Goal: Task Accomplishment & Management: Manage account settings

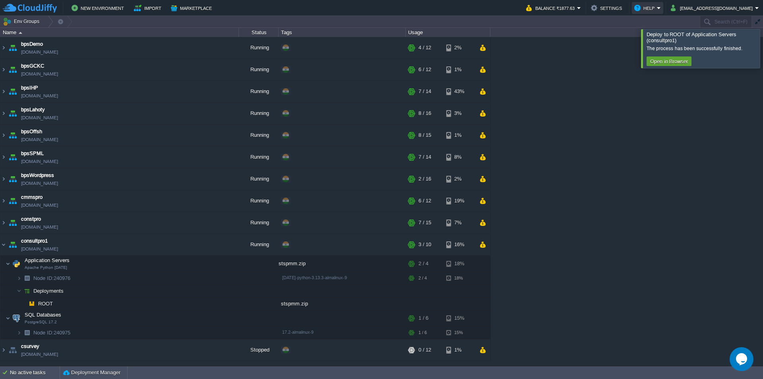
click at [657, 4] on button "Help" at bounding box center [645, 8] width 23 height 10
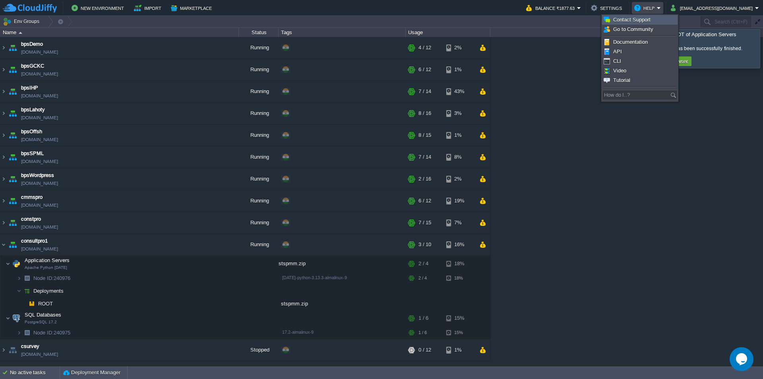
click at [632, 18] on span "Contact Support" at bounding box center [631, 20] width 37 height 6
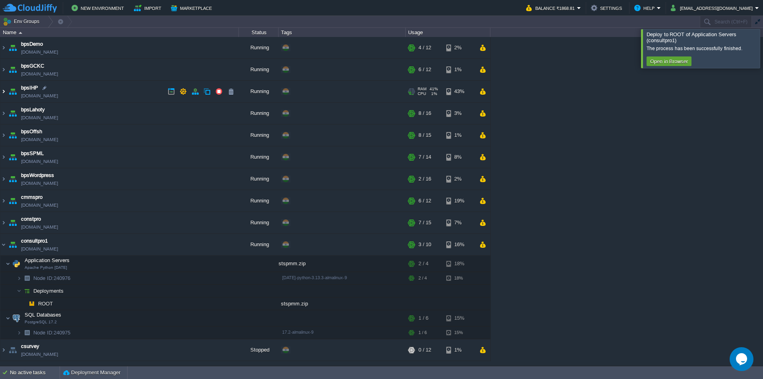
click at [4, 90] on img at bounding box center [3, 91] width 6 height 21
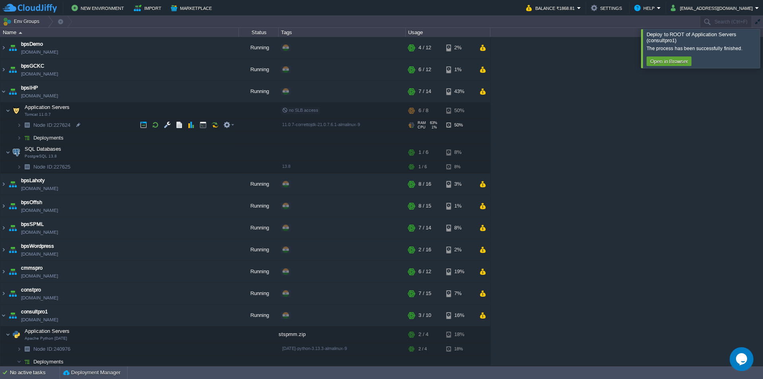
click at [22, 126] on img at bounding box center [26, 125] width 11 height 12
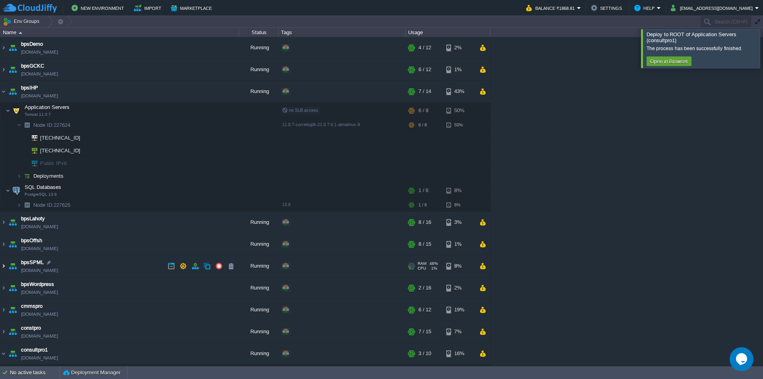
click at [4, 267] on img at bounding box center [3, 265] width 6 height 21
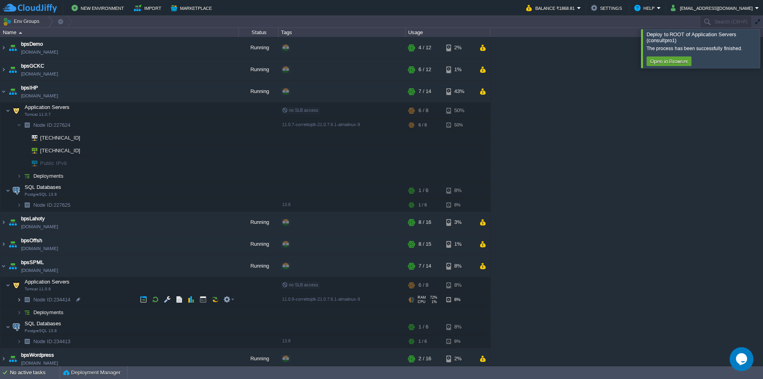
click at [18, 301] on img at bounding box center [19, 299] width 5 height 12
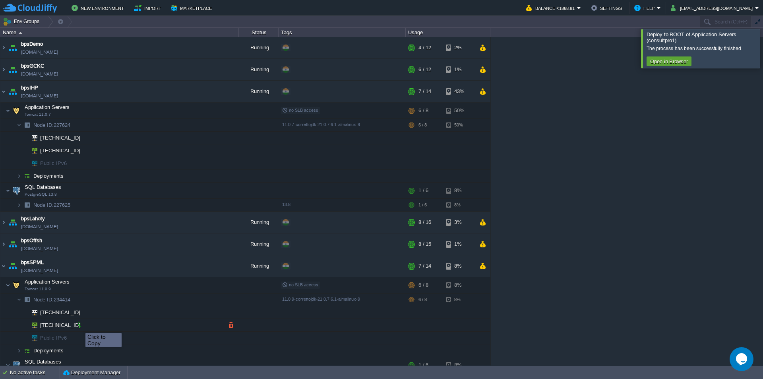
click at [80, 326] on div at bounding box center [78, 325] width 7 height 7
click at [763, 49] on div at bounding box center [773, 48] width 0 height 39
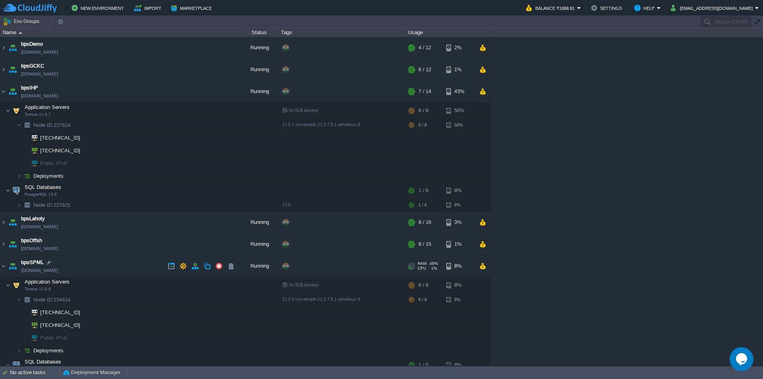
click at [8, 267] on img at bounding box center [12, 265] width 11 height 21
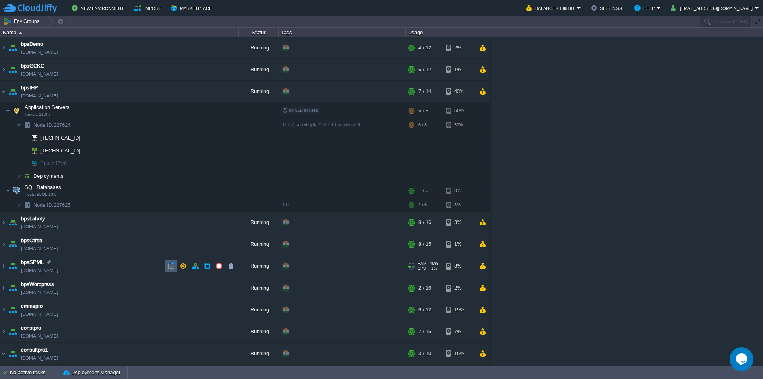
click at [173, 267] on button "button" at bounding box center [171, 265] width 7 height 7
click at [9, 109] on img at bounding box center [8, 111] width 5 height 16
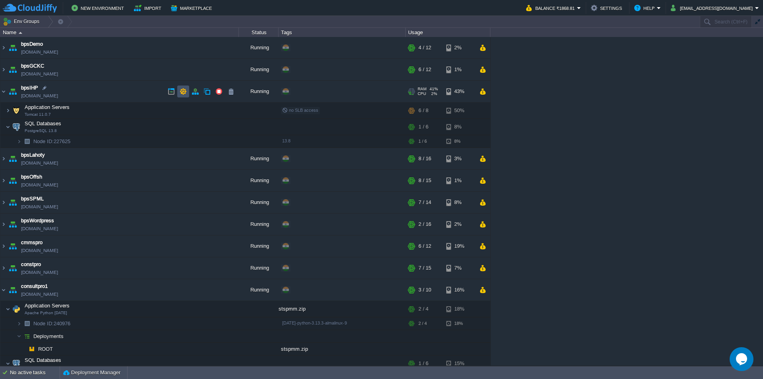
click at [180, 90] on button "button" at bounding box center [183, 91] width 7 height 7
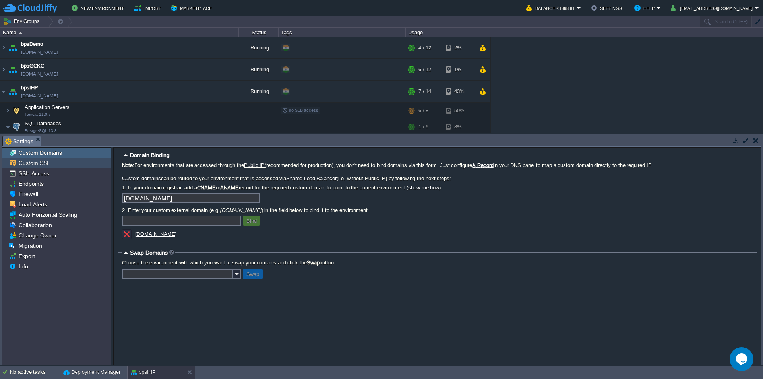
click at [44, 162] on span "Custom SSL" at bounding box center [34, 162] width 34 height 7
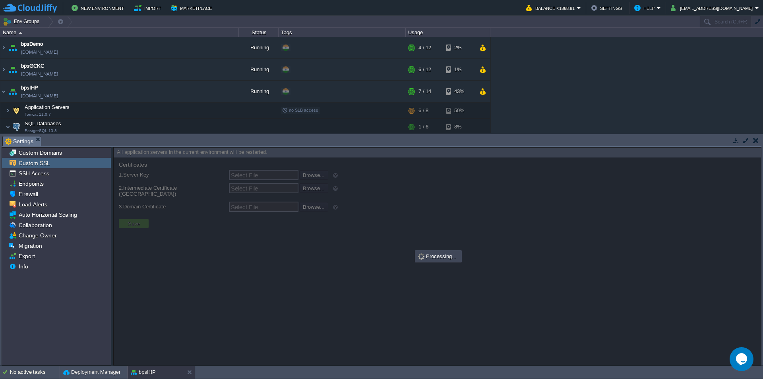
type input "Select File"
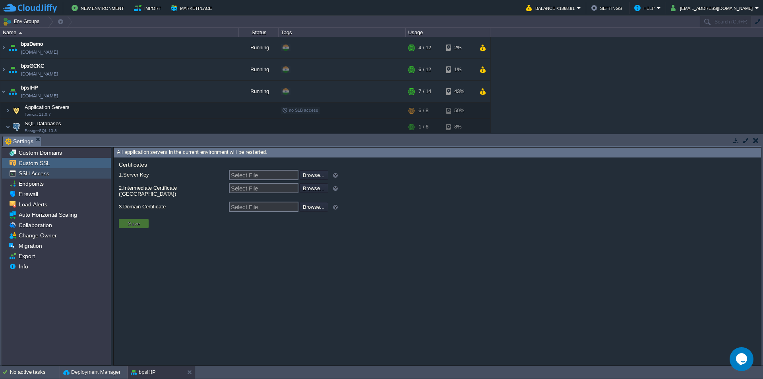
click at [39, 174] on span "SSH Access" at bounding box center [33, 173] width 33 height 7
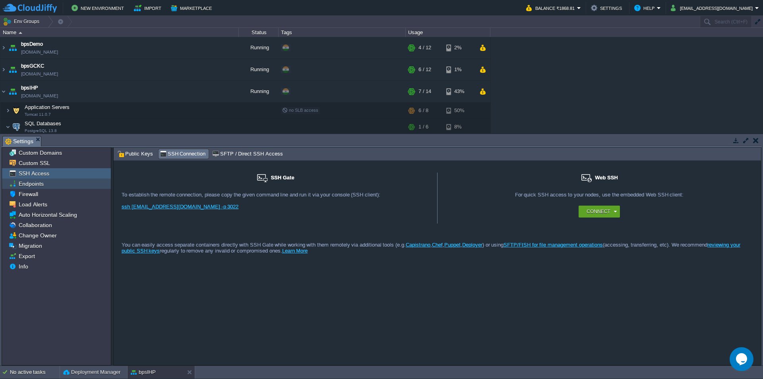
click at [41, 186] on span "Endpoints" at bounding box center [31, 183] width 28 height 7
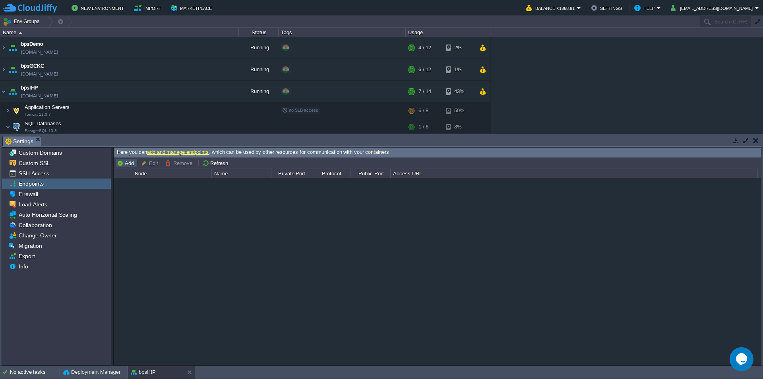
click at [122, 164] on button "Add" at bounding box center [126, 162] width 19 height 7
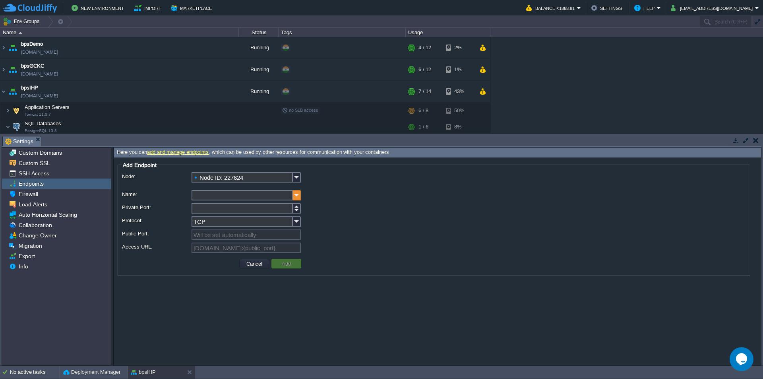
click at [296, 196] on img at bounding box center [297, 195] width 8 height 10
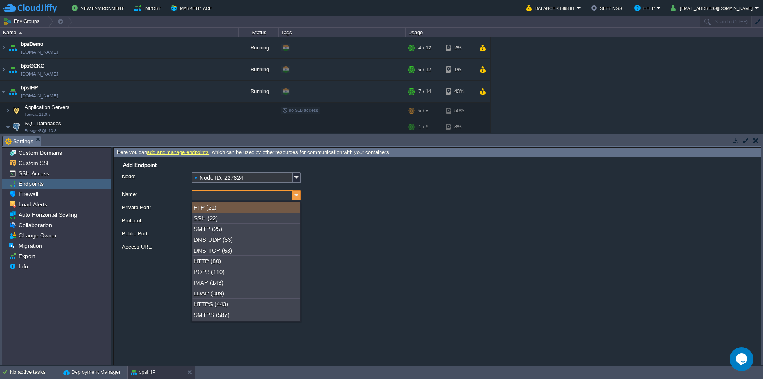
click at [296, 196] on img at bounding box center [297, 195] width 8 height 10
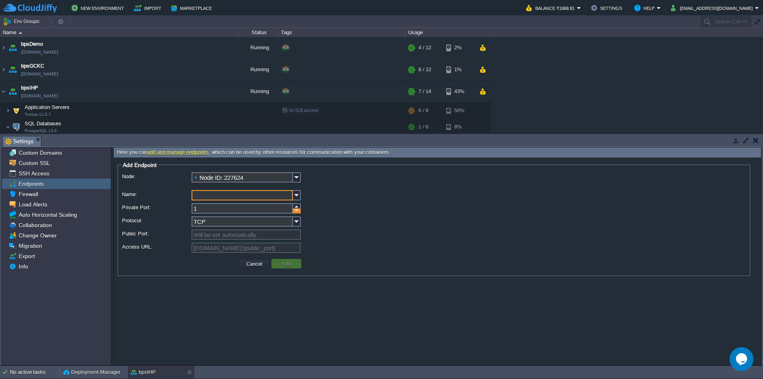
click at [295, 210] on div at bounding box center [297, 210] width 8 height 5
click at [294, 213] on div at bounding box center [297, 210] width 8 height 5
click at [298, 213] on div at bounding box center [297, 210] width 8 height 5
type input "2"
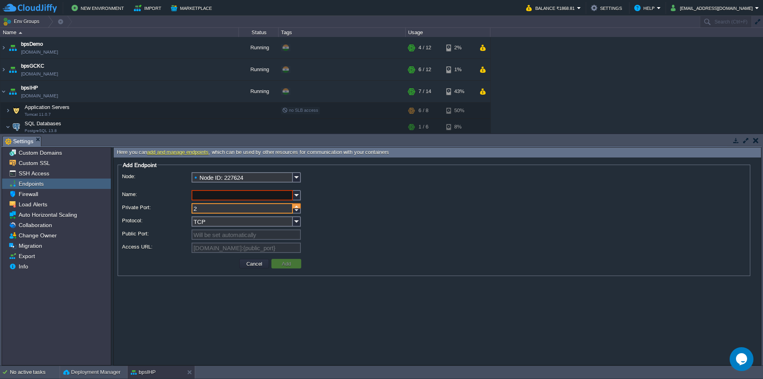
click at [297, 208] on div at bounding box center [297, 205] width 8 height 5
click at [253, 264] on button "Cancel" at bounding box center [254, 263] width 21 height 7
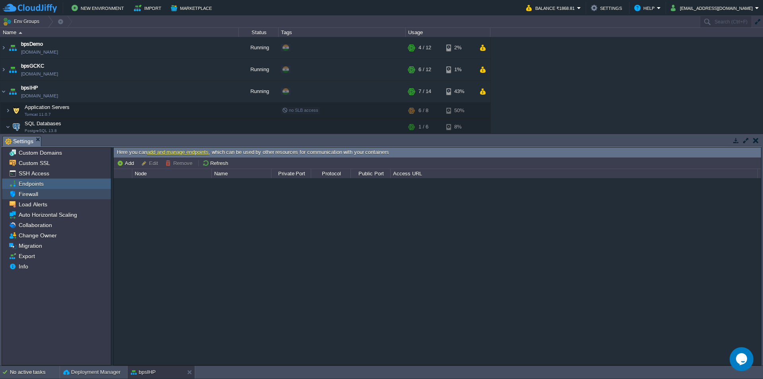
click at [44, 196] on div "Firewall" at bounding box center [56, 194] width 109 height 10
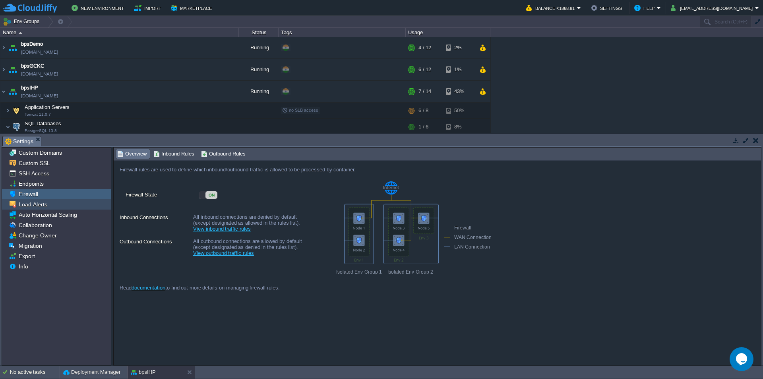
click at [52, 206] on div "Load Alerts" at bounding box center [56, 204] width 109 height 10
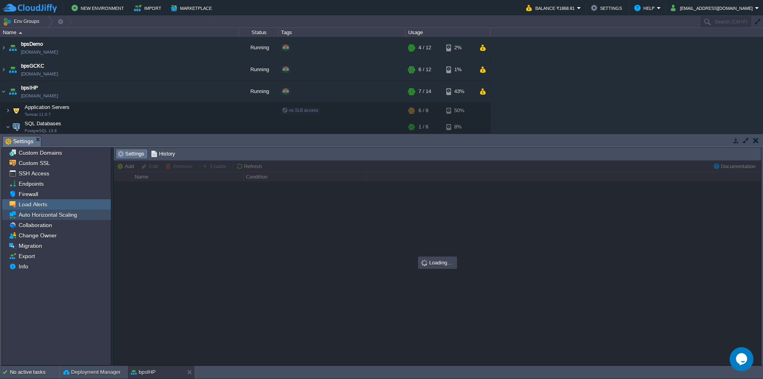
click at [56, 217] on span "Auto Horizontal Scaling" at bounding box center [47, 214] width 61 height 7
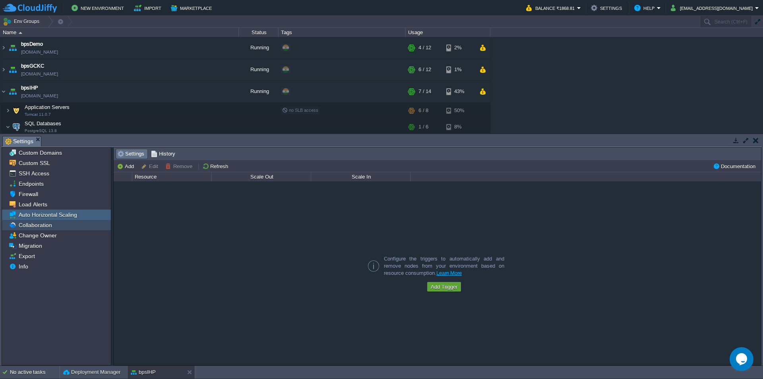
click at [50, 226] on span "Collaboration" at bounding box center [35, 224] width 36 height 7
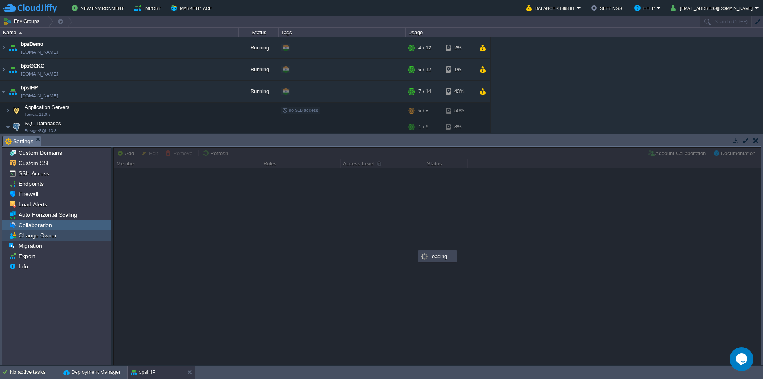
click at [45, 237] on span "Change Owner" at bounding box center [37, 235] width 41 height 7
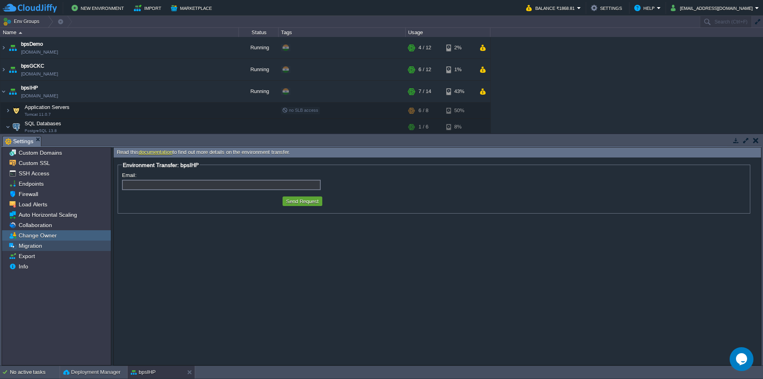
click at [33, 245] on span "Migration" at bounding box center [30, 245] width 26 height 7
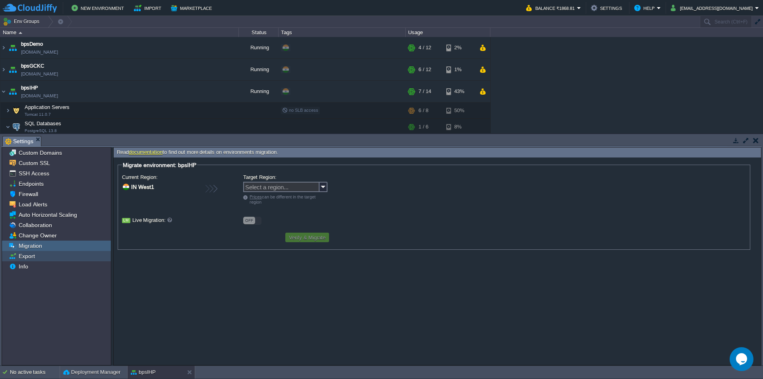
click at [30, 254] on span "Export" at bounding box center [26, 255] width 19 height 7
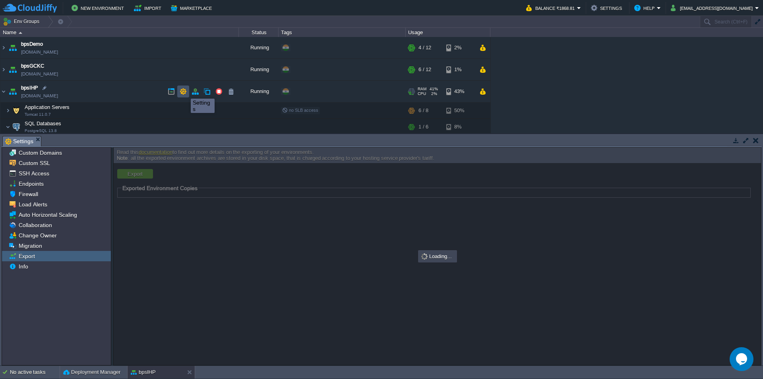
click at [185, 91] on button "button" at bounding box center [183, 91] width 7 height 7
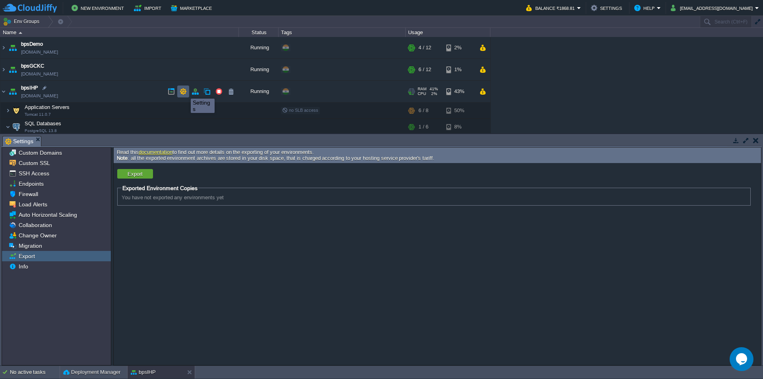
click at [182, 92] on button "button" at bounding box center [183, 91] width 7 height 7
click at [48, 165] on span "Custom SSL" at bounding box center [34, 162] width 34 height 7
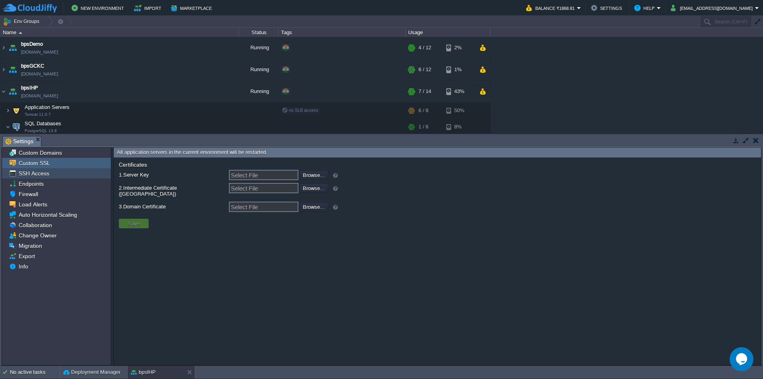
click at [42, 175] on span "SSH Access" at bounding box center [33, 173] width 33 height 7
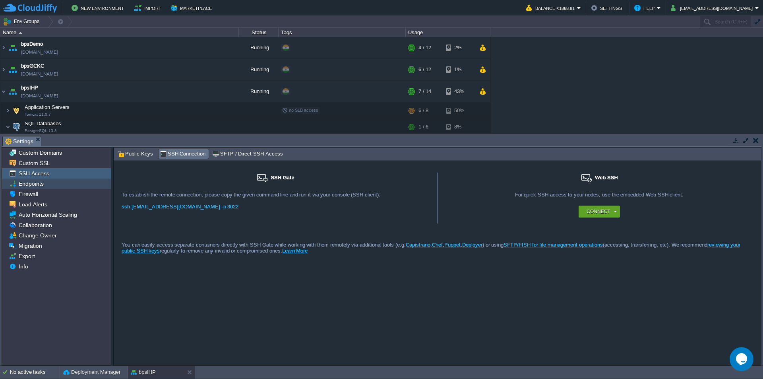
click at [38, 187] on span "Endpoints" at bounding box center [31, 183] width 28 height 7
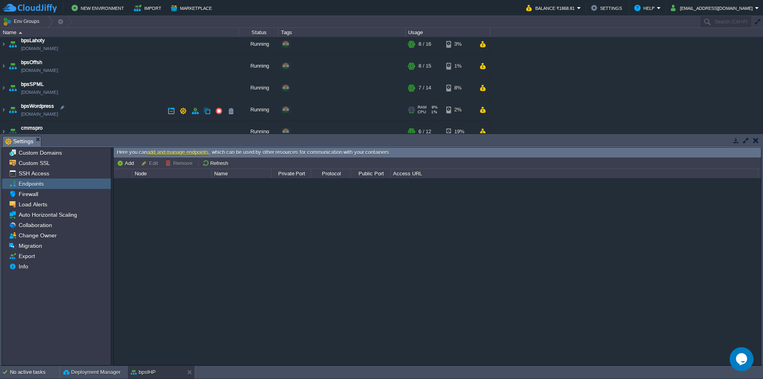
scroll to position [132, 0]
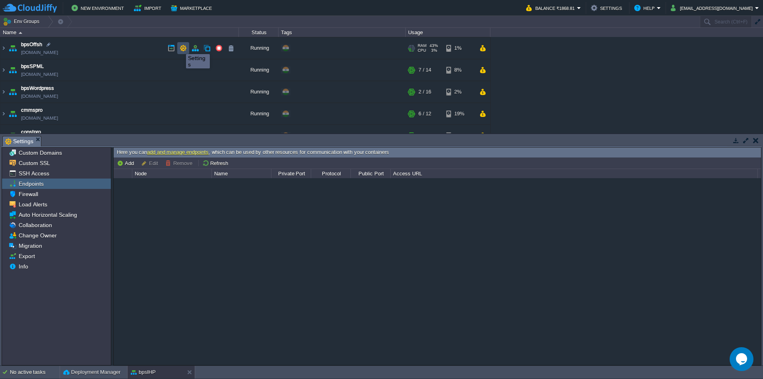
click at [183, 47] on button "button" at bounding box center [183, 48] width 7 height 7
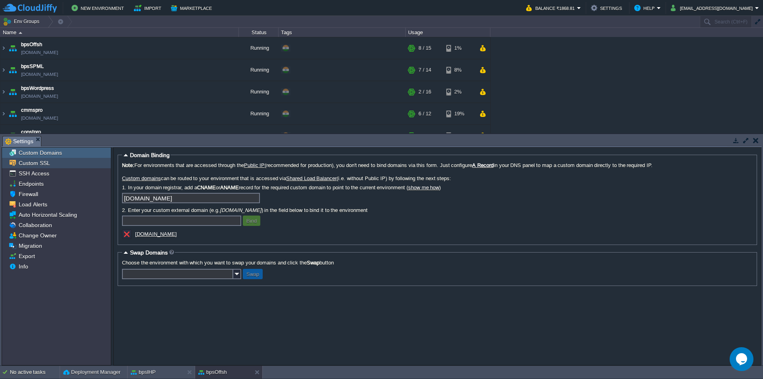
click at [45, 168] on div "Custom SSL" at bounding box center [56, 163] width 109 height 10
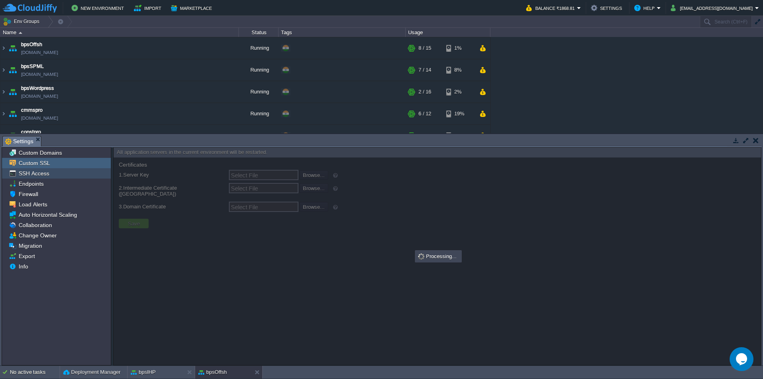
click at [45, 175] on span "SSH Access" at bounding box center [33, 173] width 33 height 7
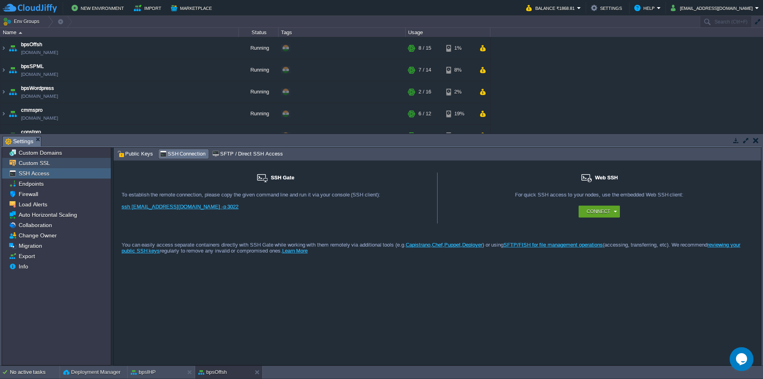
click at [44, 166] on span "Custom SSL" at bounding box center [34, 162] width 34 height 7
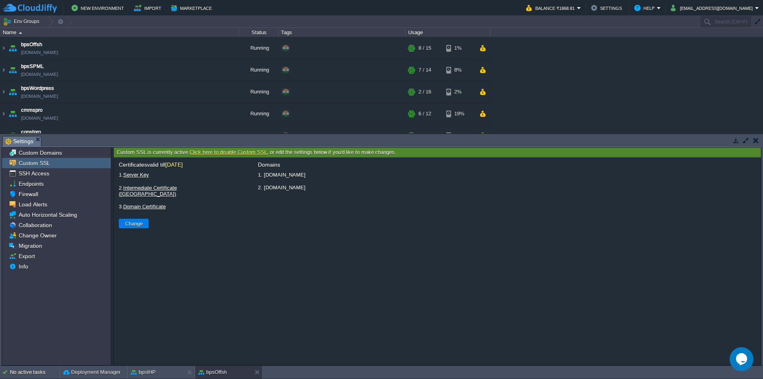
click at [135, 174] on link "Server Key" at bounding box center [136, 175] width 26 height 6
click at [135, 175] on link "Server Key" at bounding box center [136, 175] width 26 height 6
click at [138, 189] on link "Intermediate Certificate ([GEOGRAPHIC_DATA])" at bounding box center [148, 191] width 58 height 12
click at [141, 204] on link "Domain Certificate" at bounding box center [144, 207] width 43 height 6
click at [236, 152] on link "Click here to disable Custom SSL" at bounding box center [228, 152] width 77 height 6
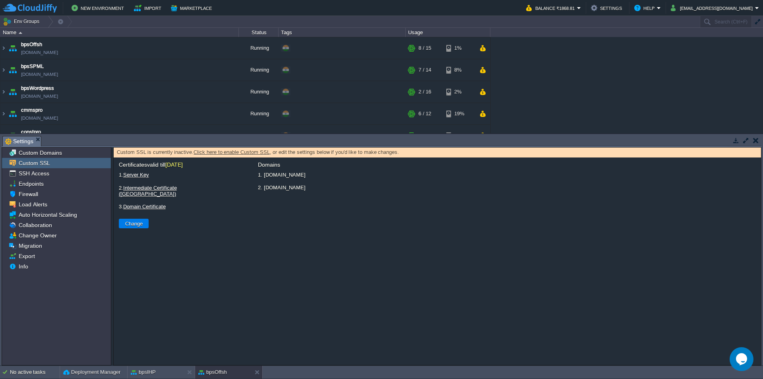
click at [222, 153] on link "Click here to enable Custom SSL" at bounding box center [232, 152] width 76 height 6
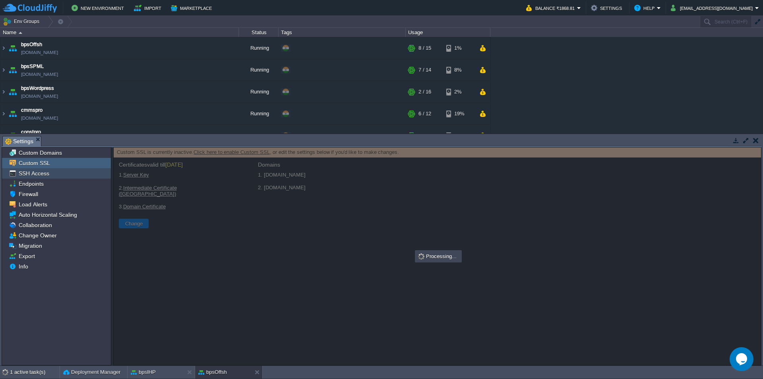
click at [42, 173] on span "SSH Access" at bounding box center [33, 173] width 33 height 7
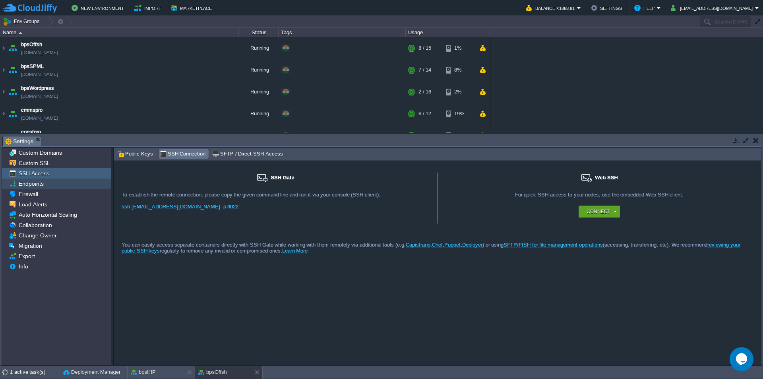
click at [37, 187] on span "Endpoints" at bounding box center [31, 183] width 28 height 7
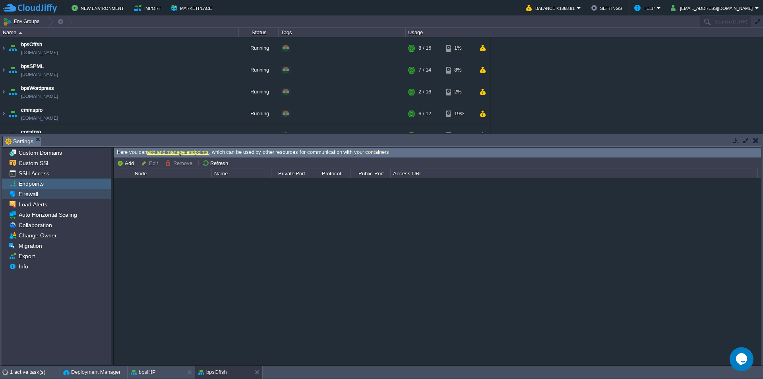
click at [35, 195] on span "Firewall" at bounding box center [28, 193] width 22 height 7
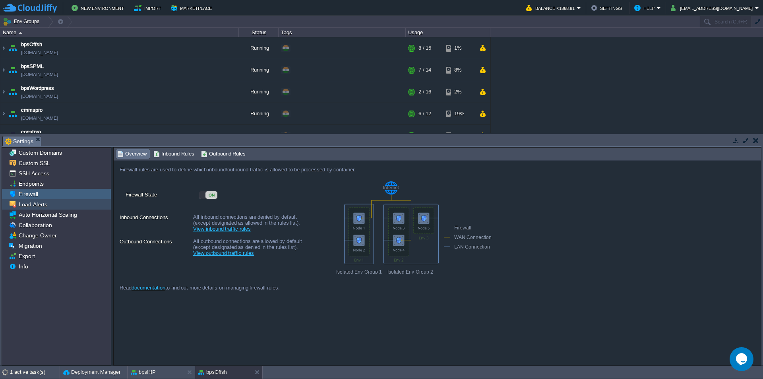
click at [41, 206] on span "Load Alerts" at bounding box center [32, 204] width 31 height 7
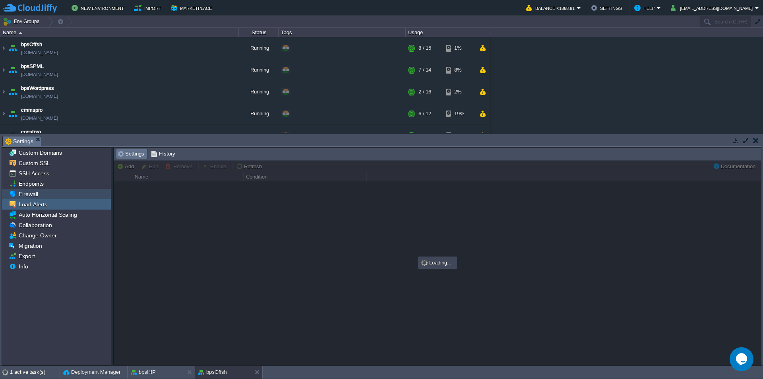
click at [32, 197] on span "Firewall" at bounding box center [28, 193] width 22 height 7
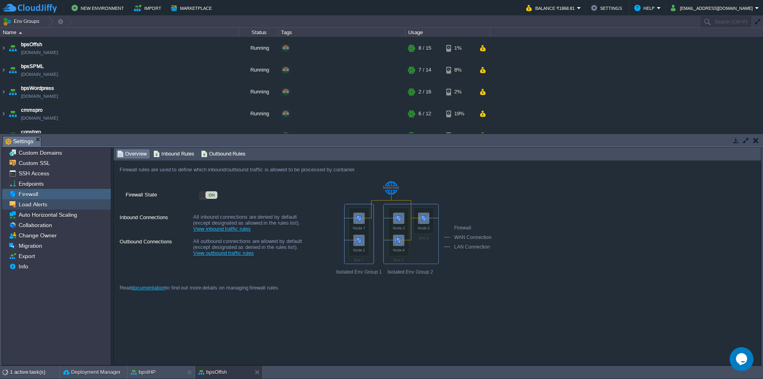
click at [38, 203] on span "Load Alerts" at bounding box center [32, 204] width 31 height 7
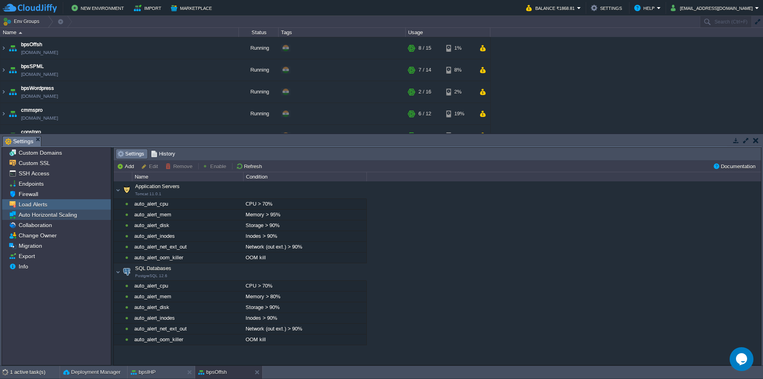
click at [54, 213] on span "Auto Horizontal Scaling" at bounding box center [47, 214] width 61 height 7
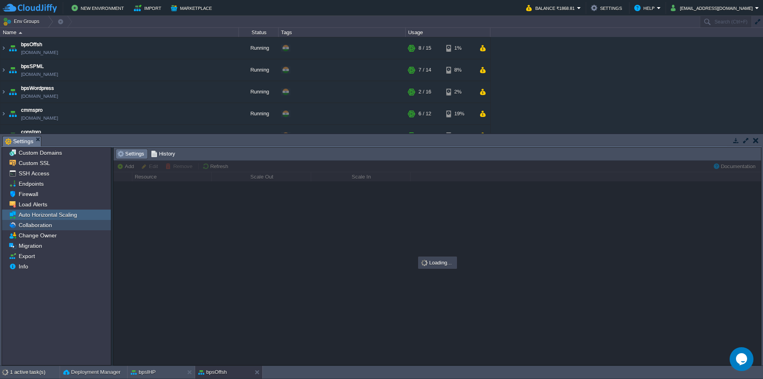
click at [48, 223] on span "Collaboration" at bounding box center [35, 224] width 36 height 7
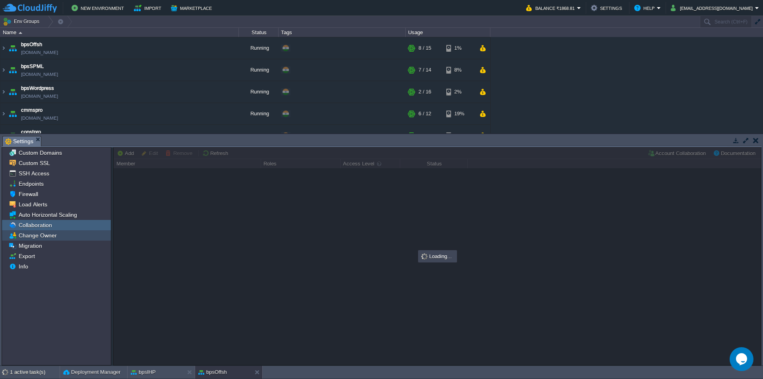
click at [52, 237] on span "Change Owner" at bounding box center [37, 235] width 41 height 7
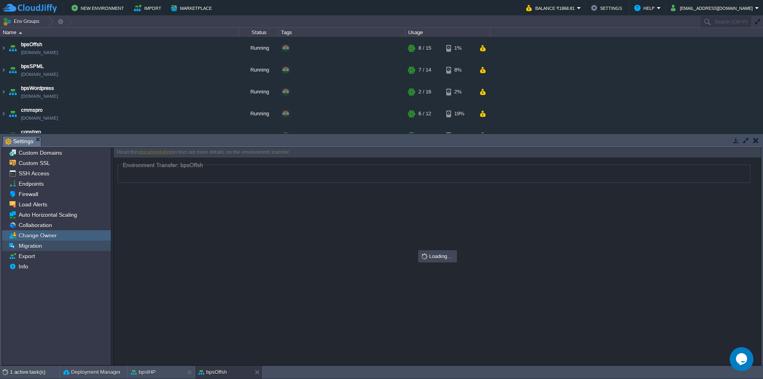
click at [41, 248] on span "Migration" at bounding box center [30, 245] width 26 height 7
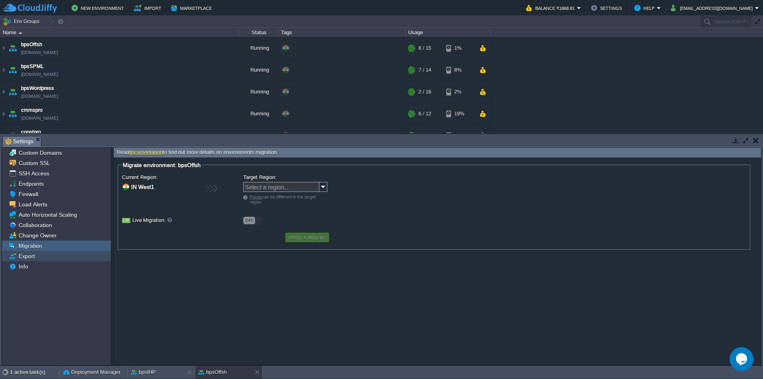
click at [38, 258] on div "Export" at bounding box center [56, 256] width 109 height 10
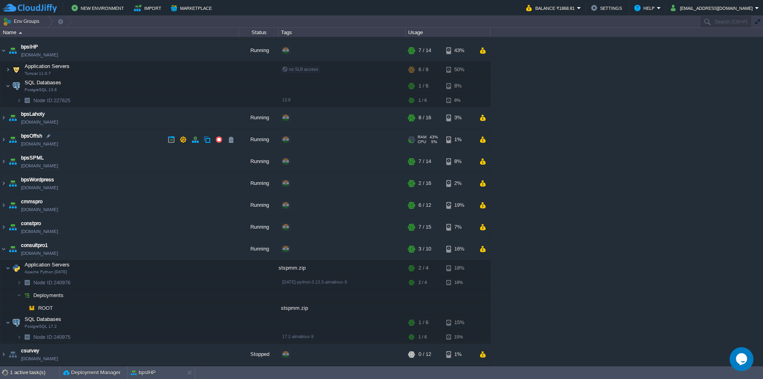
scroll to position [41, 0]
click at [3, 248] on img at bounding box center [3, 248] width 6 height 21
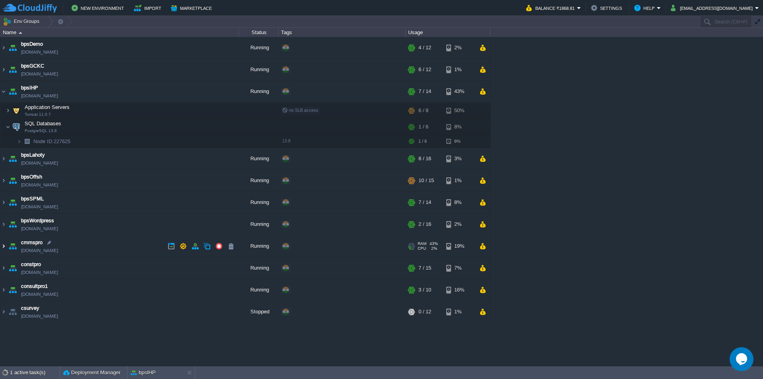
scroll to position [0, 0]
click at [9, 126] on img at bounding box center [8, 127] width 5 height 16
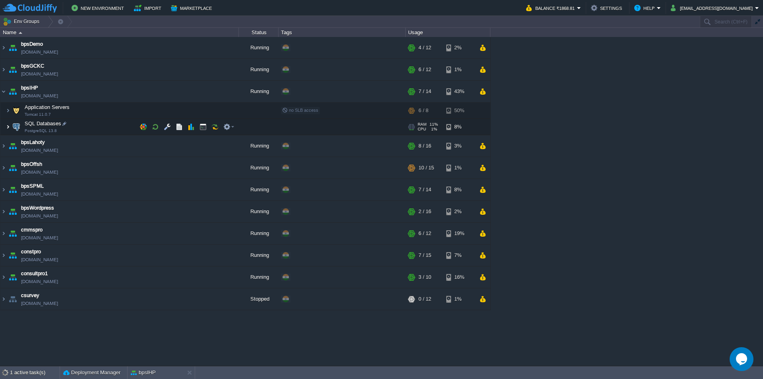
click at [9, 126] on img at bounding box center [8, 127] width 5 height 16
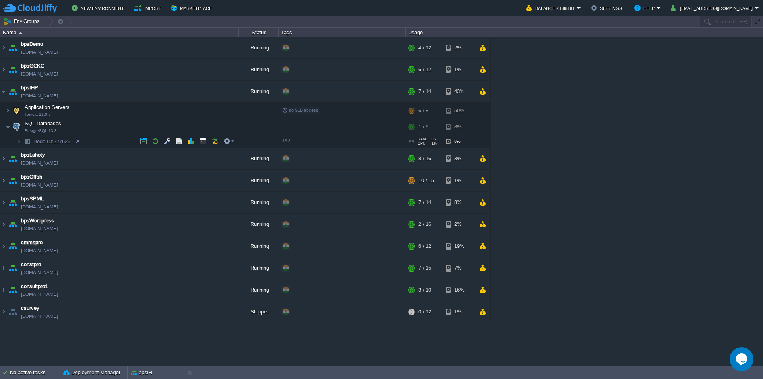
click at [23, 140] on img at bounding box center [26, 141] width 11 height 12
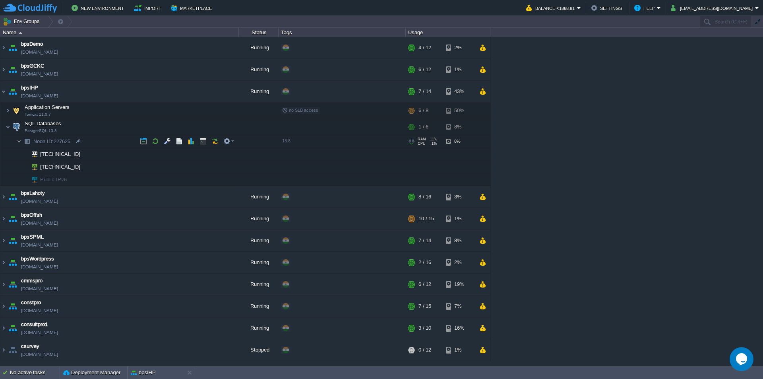
click at [21, 140] on img at bounding box center [19, 141] width 5 height 12
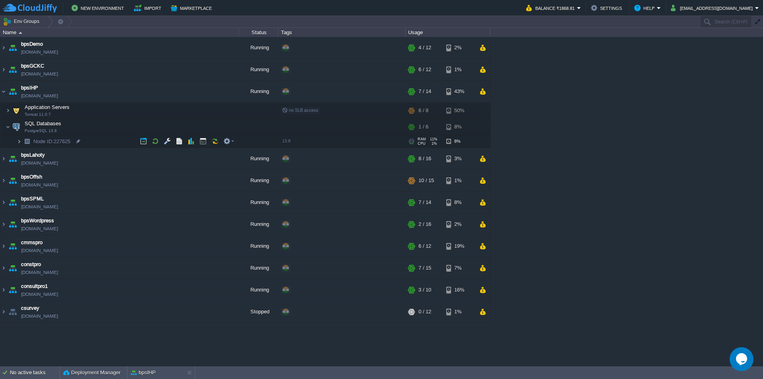
click at [19, 143] on img at bounding box center [19, 141] width 5 height 12
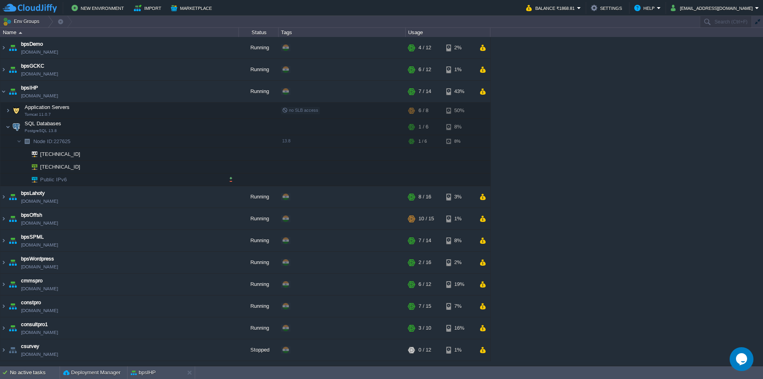
click at [35, 179] on img at bounding box center [31, 179] width 11 height 12
click at [31, 181] on img at bounding box center [31, 179] width 11 height 12
click at [19, 141] on img at bounding box center [19, 141] width 5 height 12
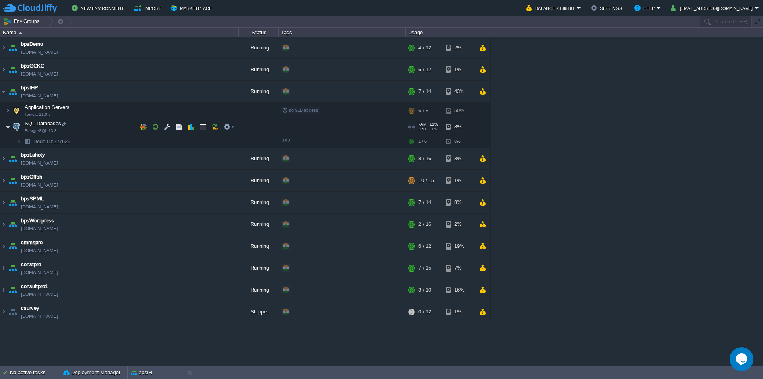
click at [8, 126] on img at bounding box center [8, 127] width 5 height 16
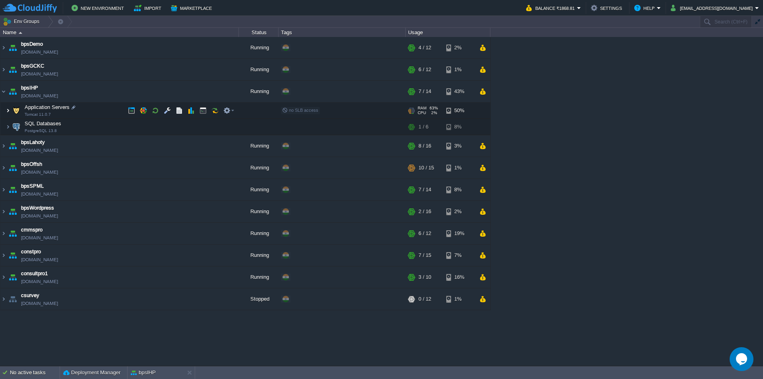
click at [8, 111] on img at bounding box center [8, 111] width 5 height 16
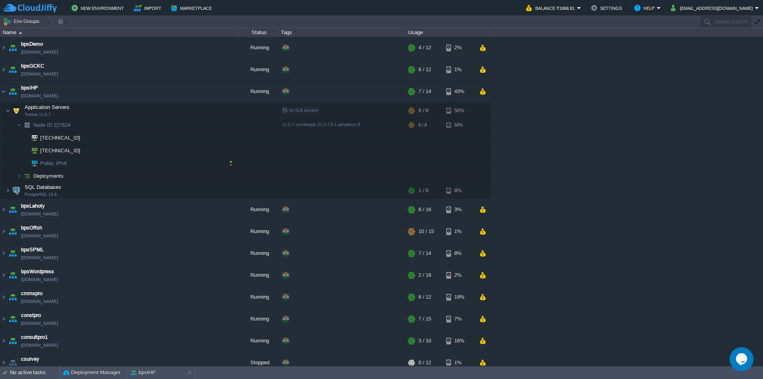
click at [57, 165] on span "Public IPv6" at bounding box center [53, 163] width 29 height 12
click at [34, 164] on img at bounding box center [31, 163] width 11 height 12
click at [231, 162] on button "button" at bounding box center [230, 162] width 7 height 7
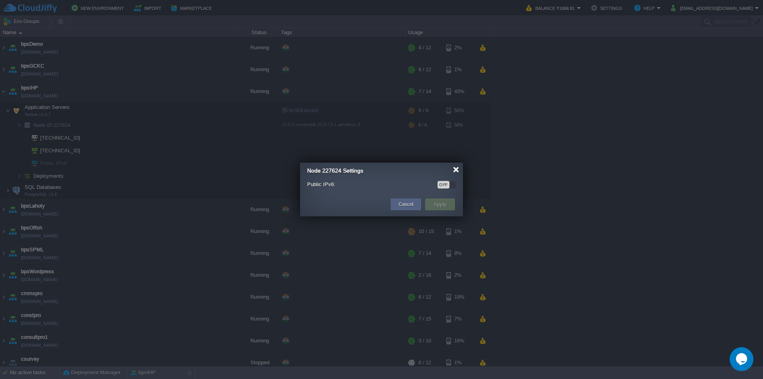
click at [458, 169] on div at bounding box center [456, 170] width 6 height 6
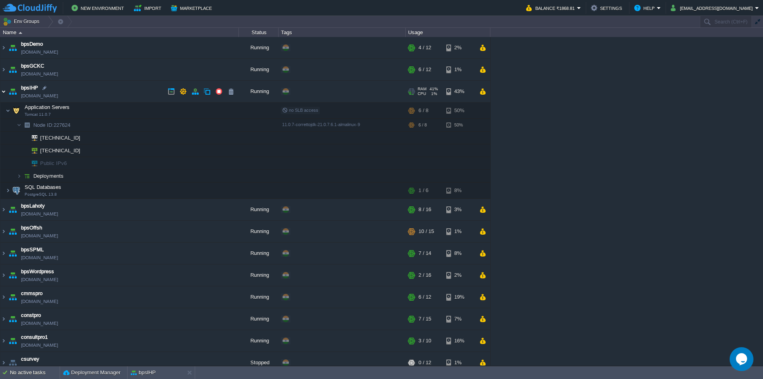
click at [6, 91] on img at bounding box center [3, 91] width 6 height 21
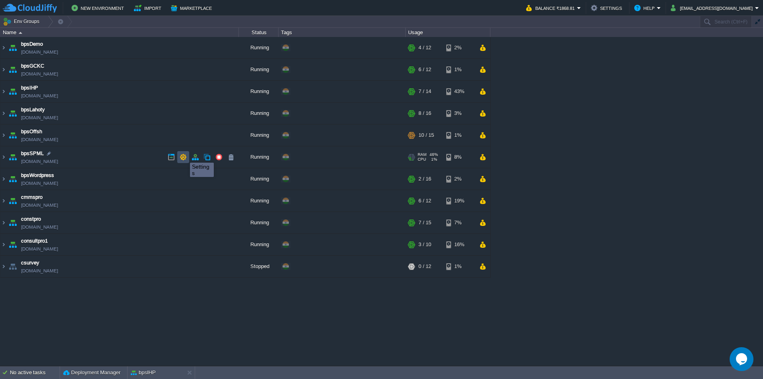
click at [184, 155] on button "button" at bounding box center [183, 156] width 7 height 7
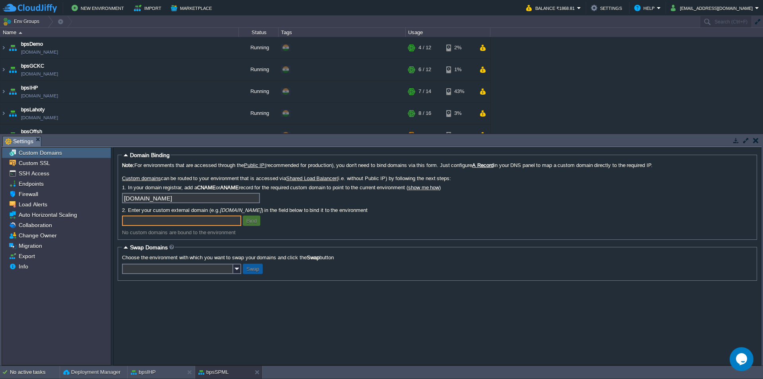
click at [177, 225] on input "text" at bounding box center [181, 220] width 119 height 10
type input "[DOMAIN_NAME]"
click at [247, 222] on button "Bind" at bounding box center [251, 220] width 15 height 7
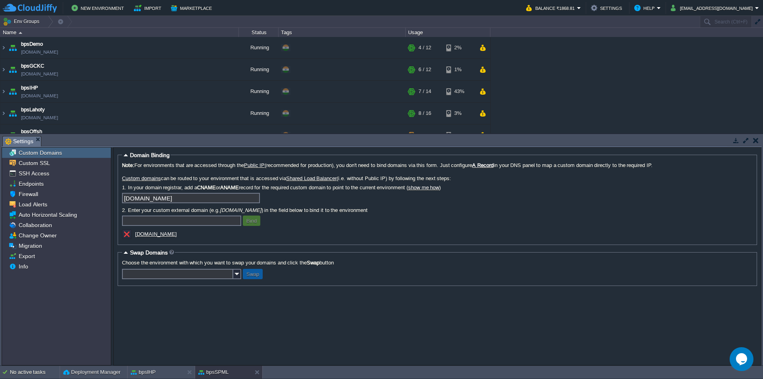
click at [439, 188] on link "show me how" at bounding box center [423, 187] width 31 height 6
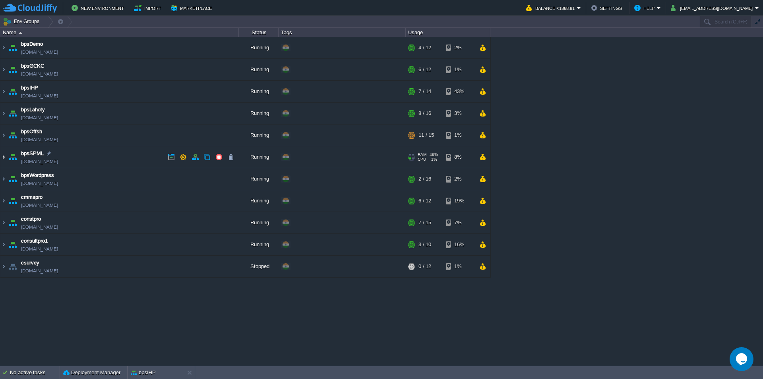
click at [3, 158] on img at bounding box center [3, 156] width 6 height 21
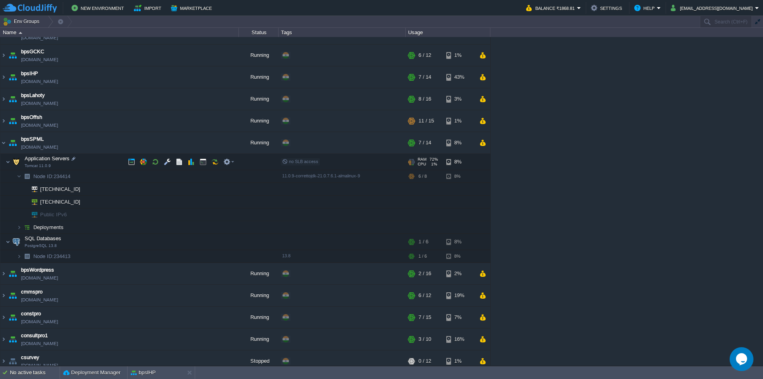
scroll to position [21, 0]
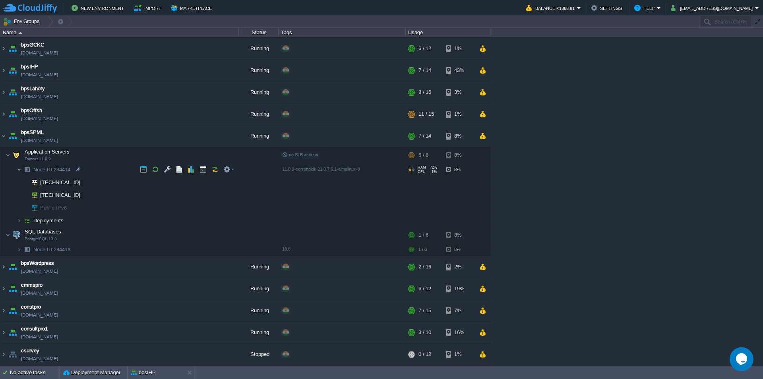
click at [19, 171] on img at bounding box center [19, 169] width 5 height 12
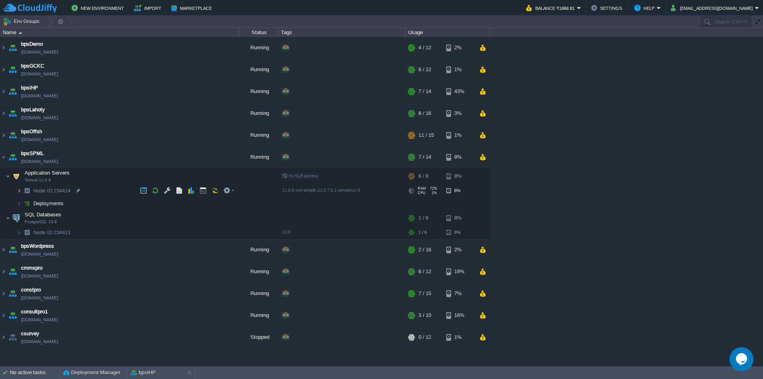
click at [19, 193] on img at bounding box center [19, 190] width 5 height 12
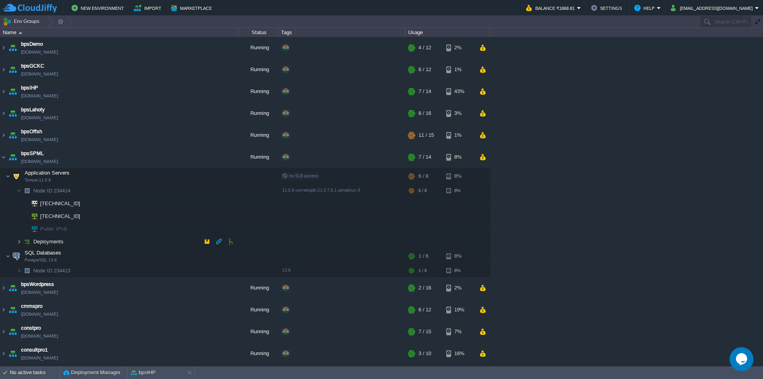
click at [17, 242] on img at bounding box center [19, 241] width 5 height 12
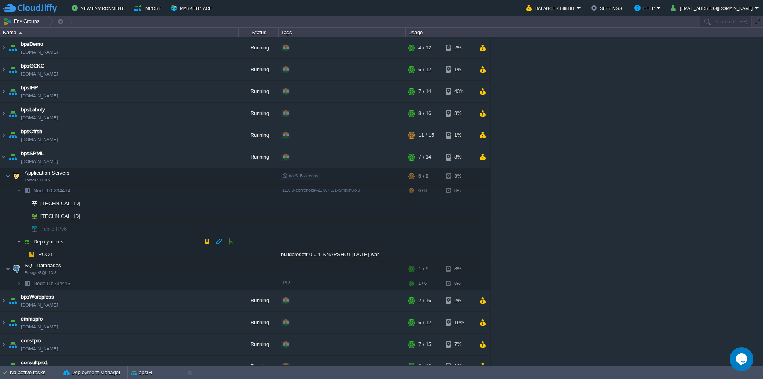
click at [17, 242] on img at bounding box center [19, 241] width 5 height 12
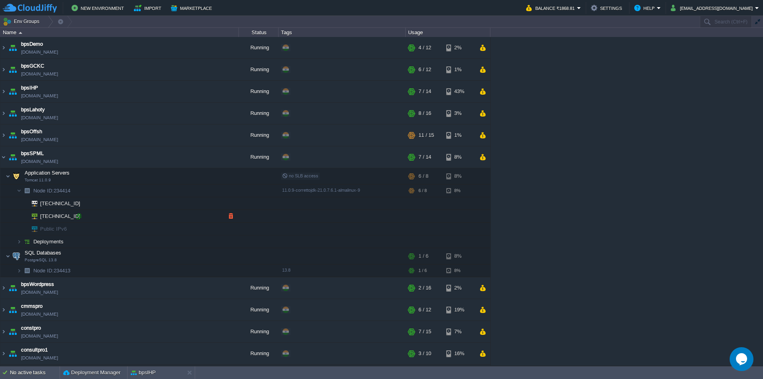
click at [78, 217] on div at bounding box center [78, 216] width 7 height 7
click at [584, 170] on div "bpsDemo [DOMAIN_NAME] Running + Add to Env Group RAM 29% CPU 1% 4 / 12 2% bpsGC…" at bounding box center [381, 201] width 763 height 328
click at [6, 176] on img at bounding box center [8, 176] width 5 height 16
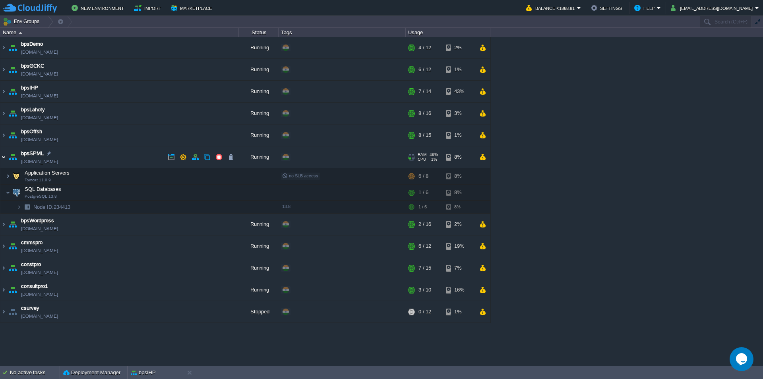
click at [2, 161] on img at bounding box center [3, 156] width 6 height 21
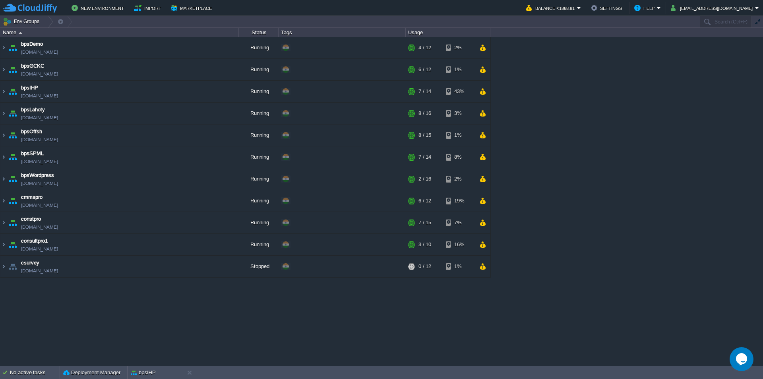
click at [234, 329] on div "bpsDemo [DOMAIN_NAME] Running + Add to Env Group RAM 29% CPU 1% 4 / 12 2% bpsGC…" at bounding box center [381, 201] width 763 height 328
